Goal: Task Accomplishment & Management: Manage account settings

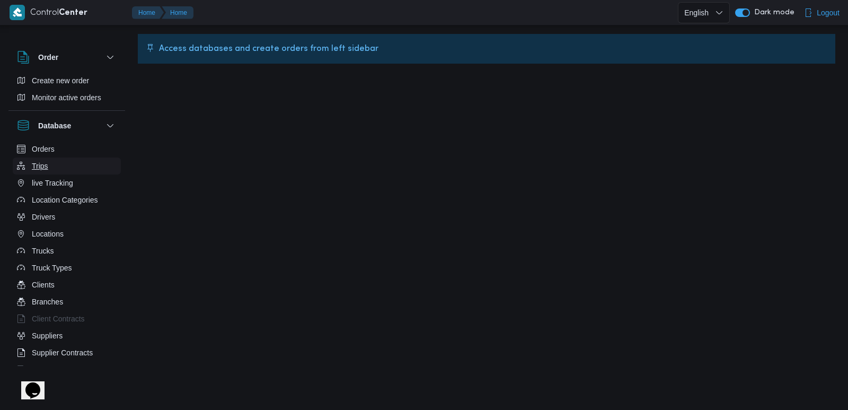
click at [74, 159] on button "Trips" at bounding box center [67, 165] width 108 height 17
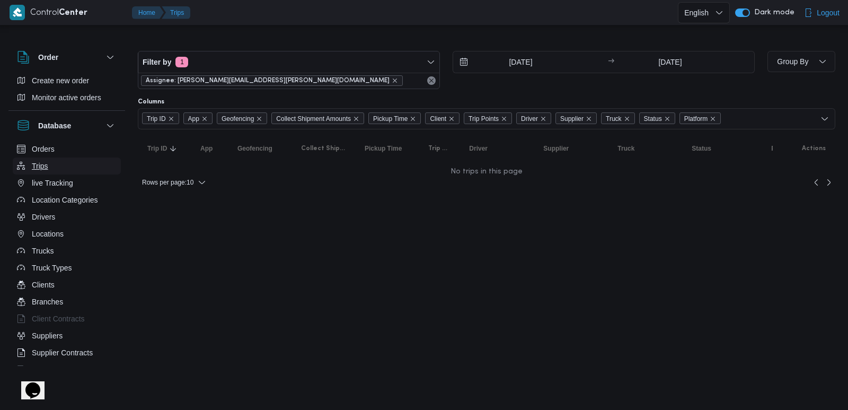
click at [53, 168] on button "Trips" at bounding box center [67, 165] width 108 height 17
click at [56, 169] on button "Trips" at bounding box center [67, 165] width 108 height 17
click at [392, 81] on icon "remove selected entity" at bounding box center [395, 80] width 6 height 6
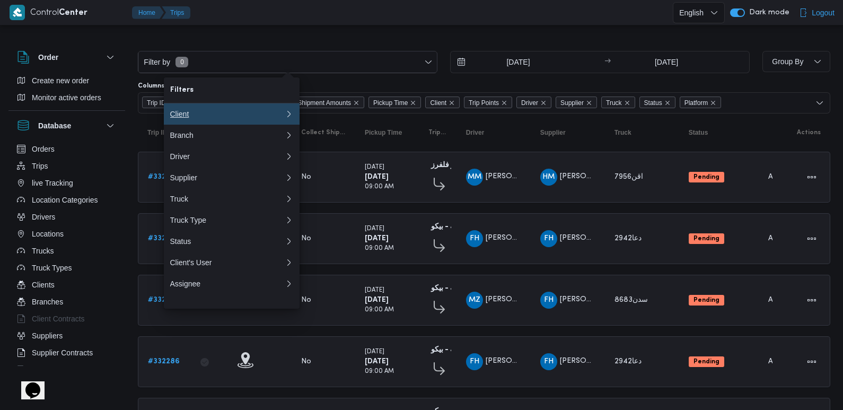
click at [206, 120] on button "Client" at bounding box center [232, 113] width 136 height 21
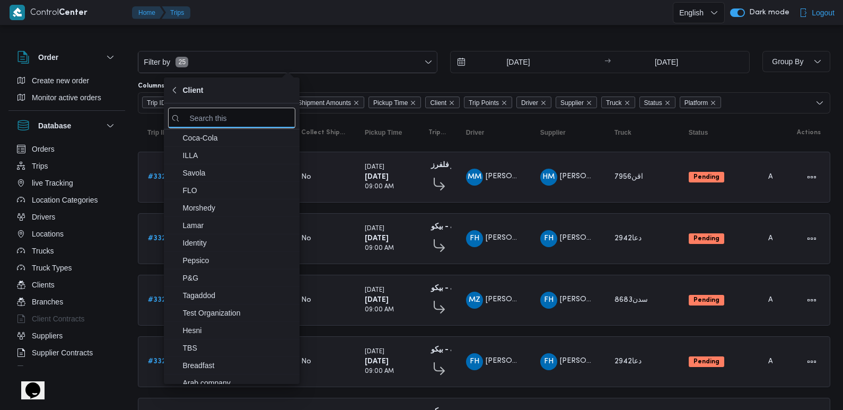
click at [441, 168] on b "شركة كاتو فلفرز" at bounding box center [456, 165] width 51 height 7
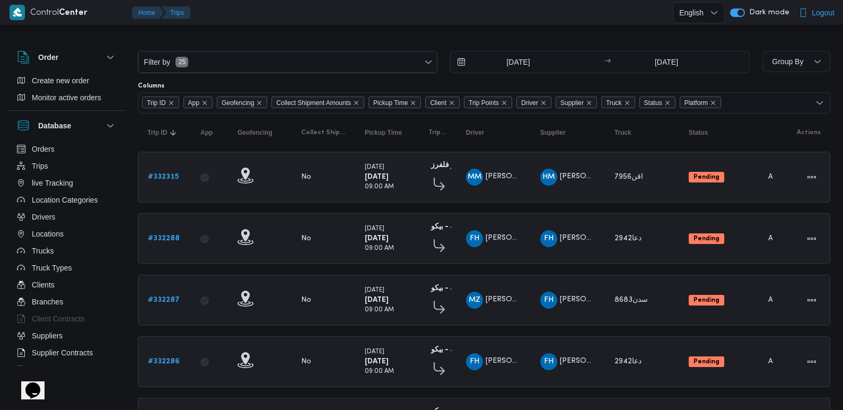
click at [434, 169] on b "شركة كاتو فلفرز" at bounding box center [456, 165] width 51 height 7
click at [436, 165] on b "شركة كاتو فلفرز" at bounding box center [456, 165] width 51 height 7
click at [449, 165] on b "شركة كاتو فلفرز" at bounding box center [456, 165] width 51 height 7
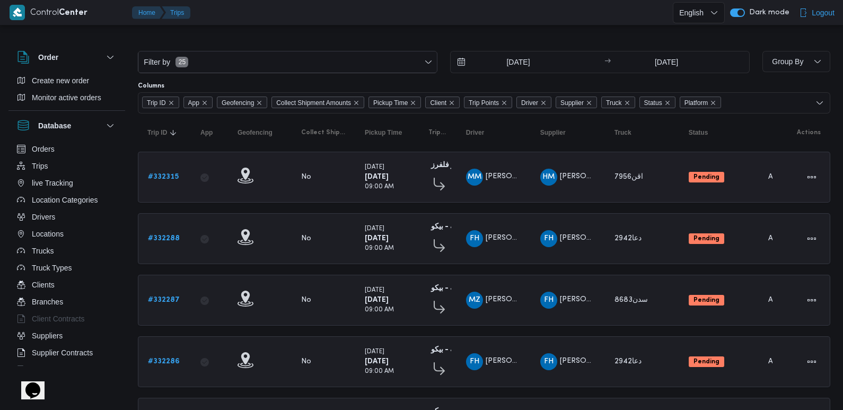
click at [446, 168] on b "شركة كاتو فلفرز" at bounding box center [456, 165] width 51 height 7
click at [162, 174] on b "# 332315" at bounding box center [163, 176] width 31 height 7
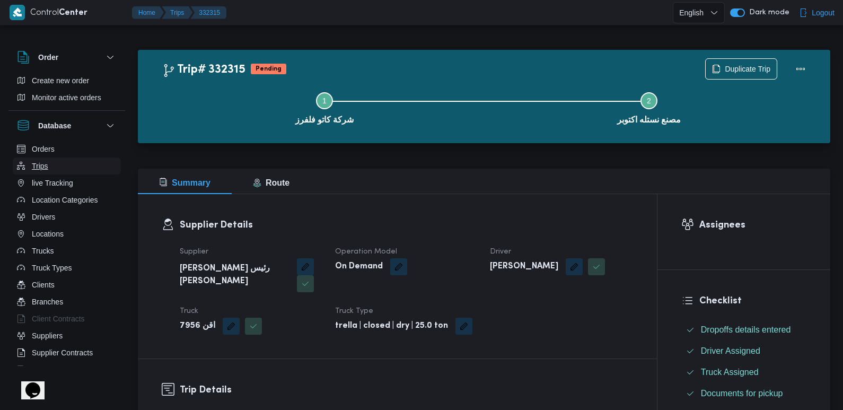
click at [67, 167] on button "Trips" at bounding box center [67, 165] width 108 height 17
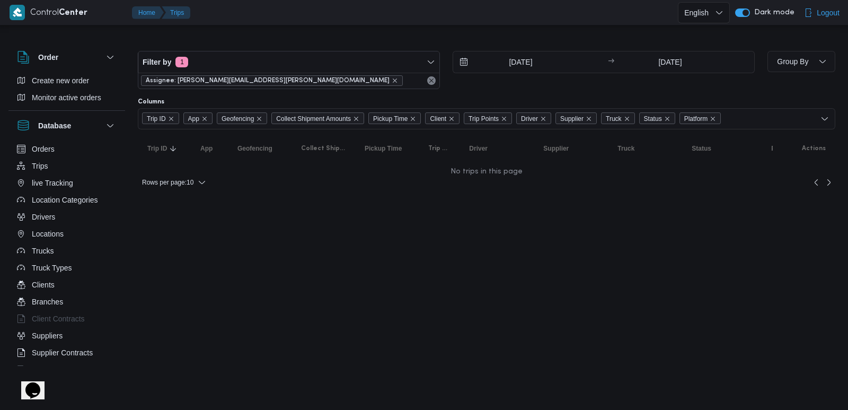
click at [848, 288] on html "Control Center Home Trips English عربي Dark mode Logout Order Create new order …" at bounding box center [424, 205] width 848 height 410
click at [332, 262] on html "Control Center Home Trips English عربي Dark mode Logout Order Create new order …" at bounding box center [424, 205] width 848 height 410
click at [540, 365] on html "Control Center Home Trips English عربي Dark mode Logout Order Create new order …" at bounding box center [424, 205] width 848 height 410
